Goal: Information Seeking & Learning: Find specific fact

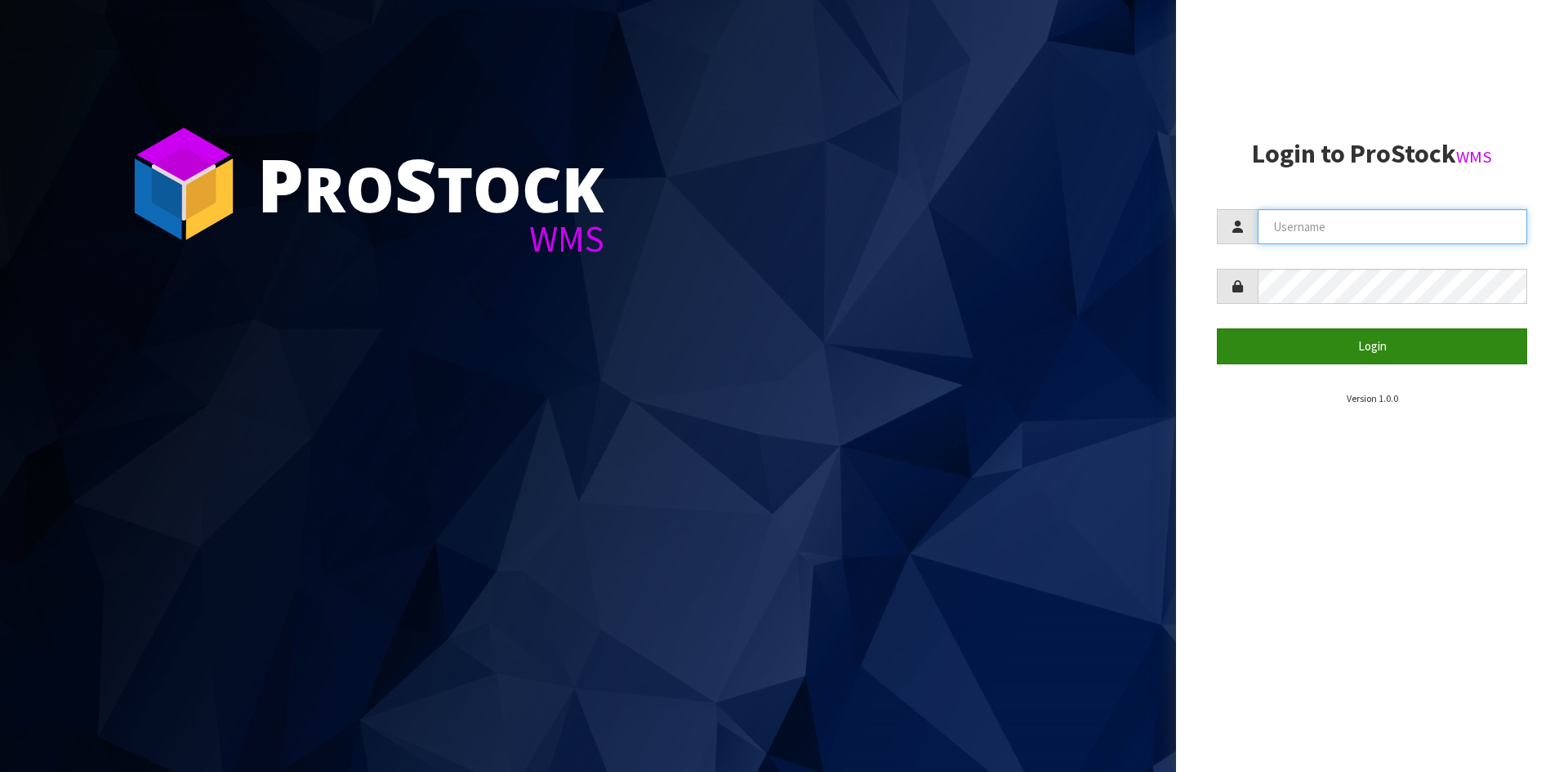
type input "[PERSON_NAME][EMAIL_ADDRESS][DOMAIN_NAME]"
click at [1384, 352] on button "Login" at bounding box center [1371, 346] width 310 height 35
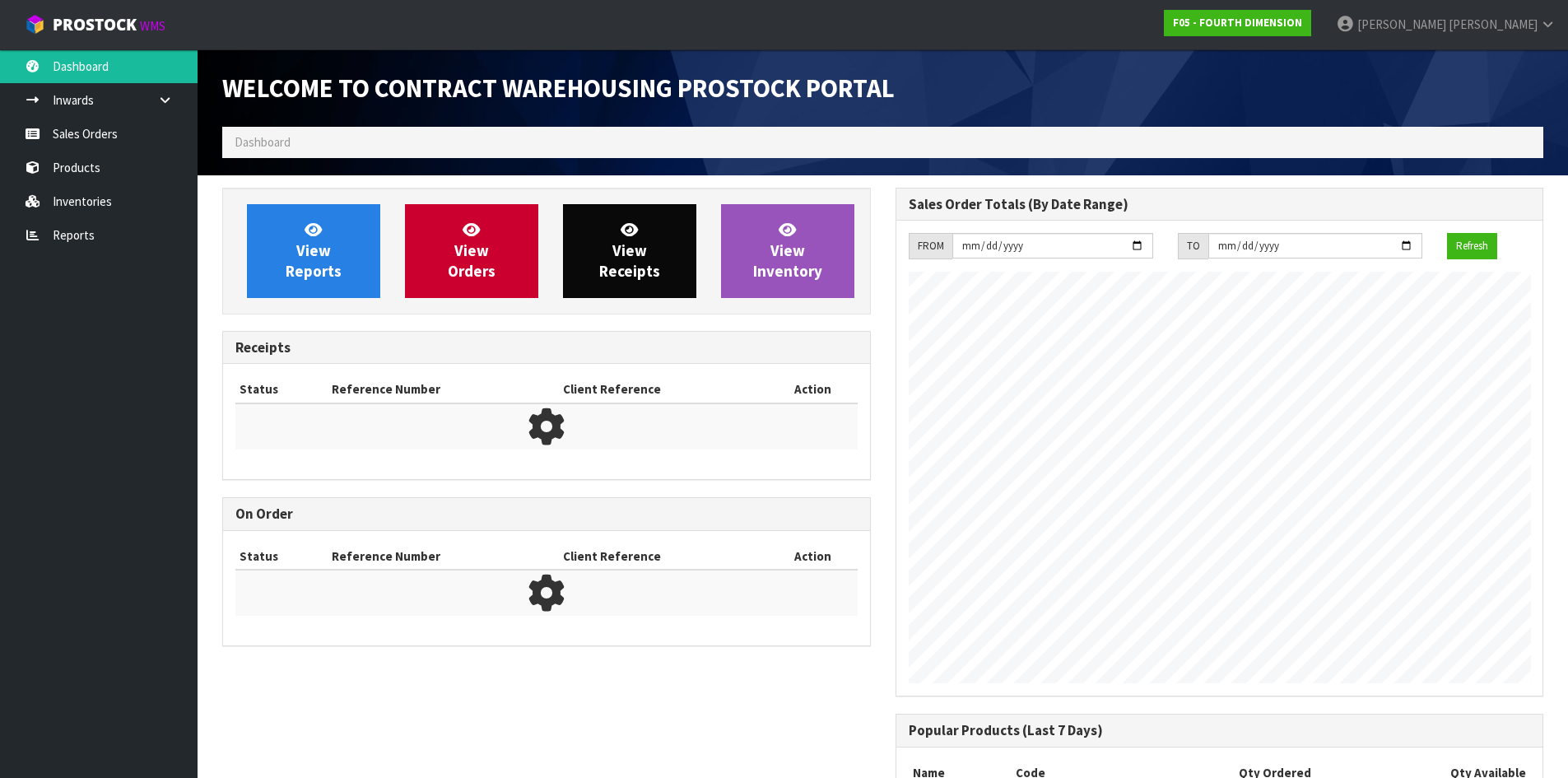
scroll to position [673, 672]
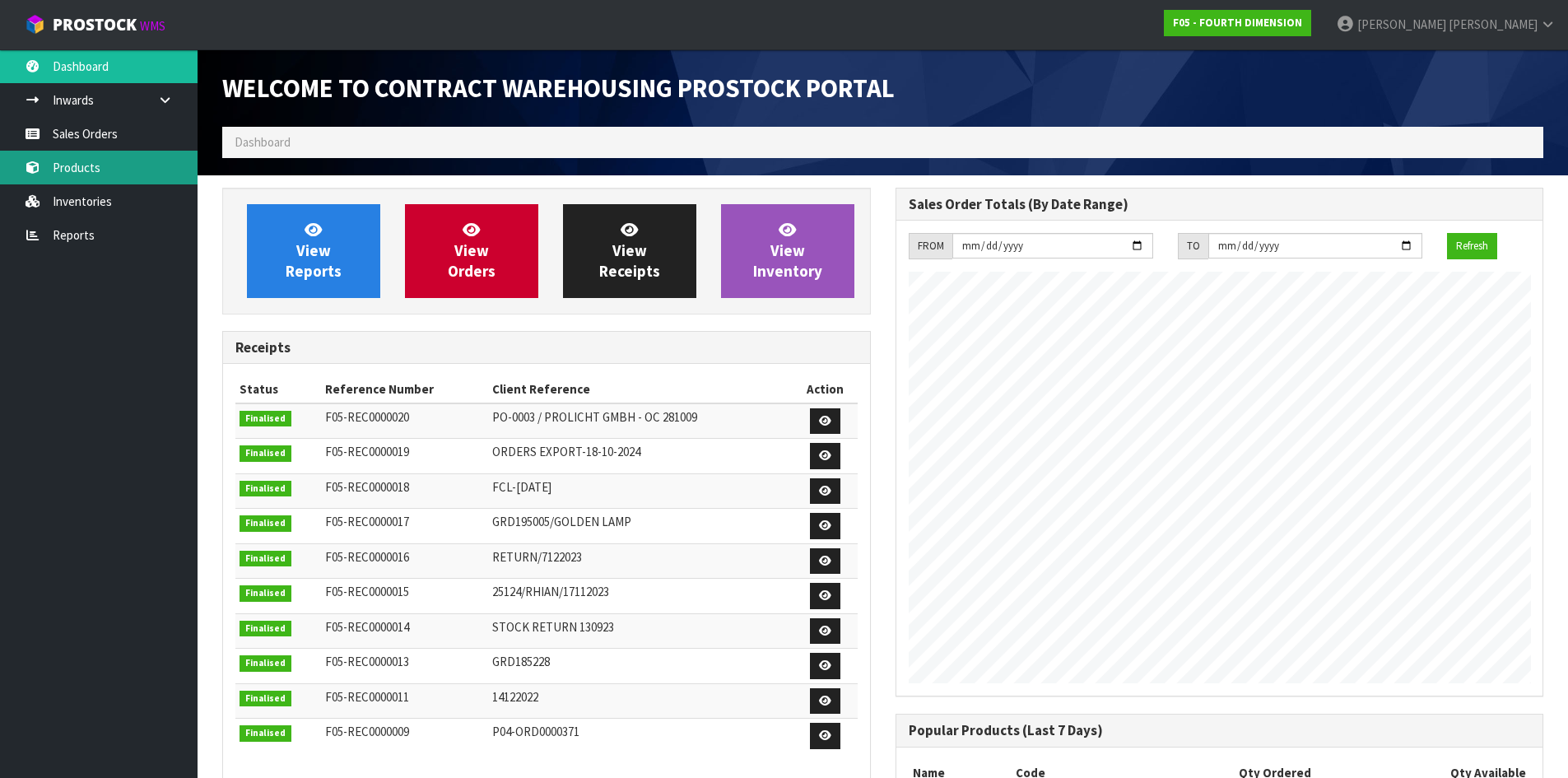
drag, startPoint x: 75, startPoint y: 168, endPoint x: 133, endPoint y: 179, distance: 59.0
click at [75, 168] on link "Products" at bounding box center [99, 168] width 197 height 34
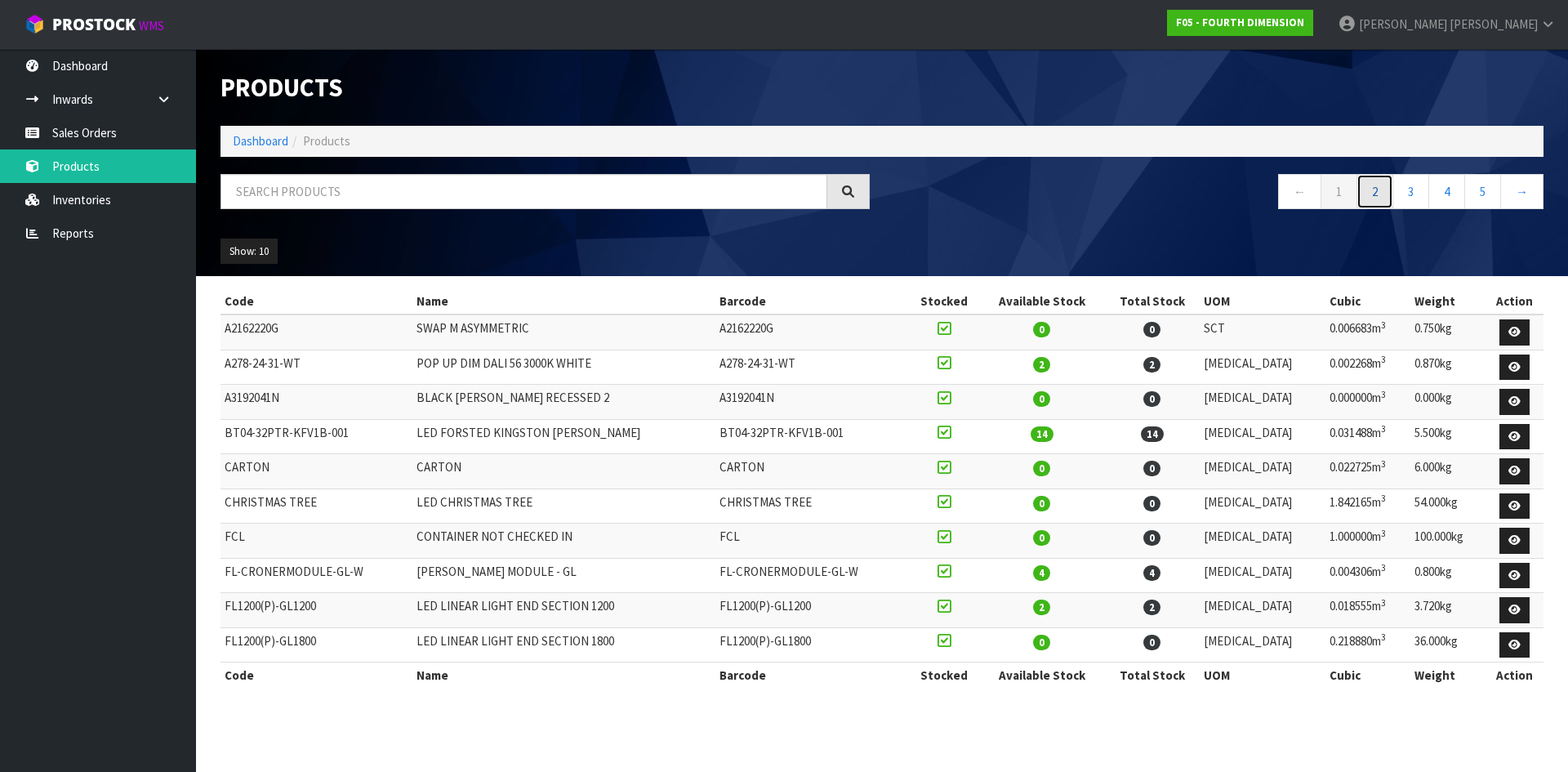
click at [1371, 197] on link "2" at bounding box center [1375, 191] width 37 height 35
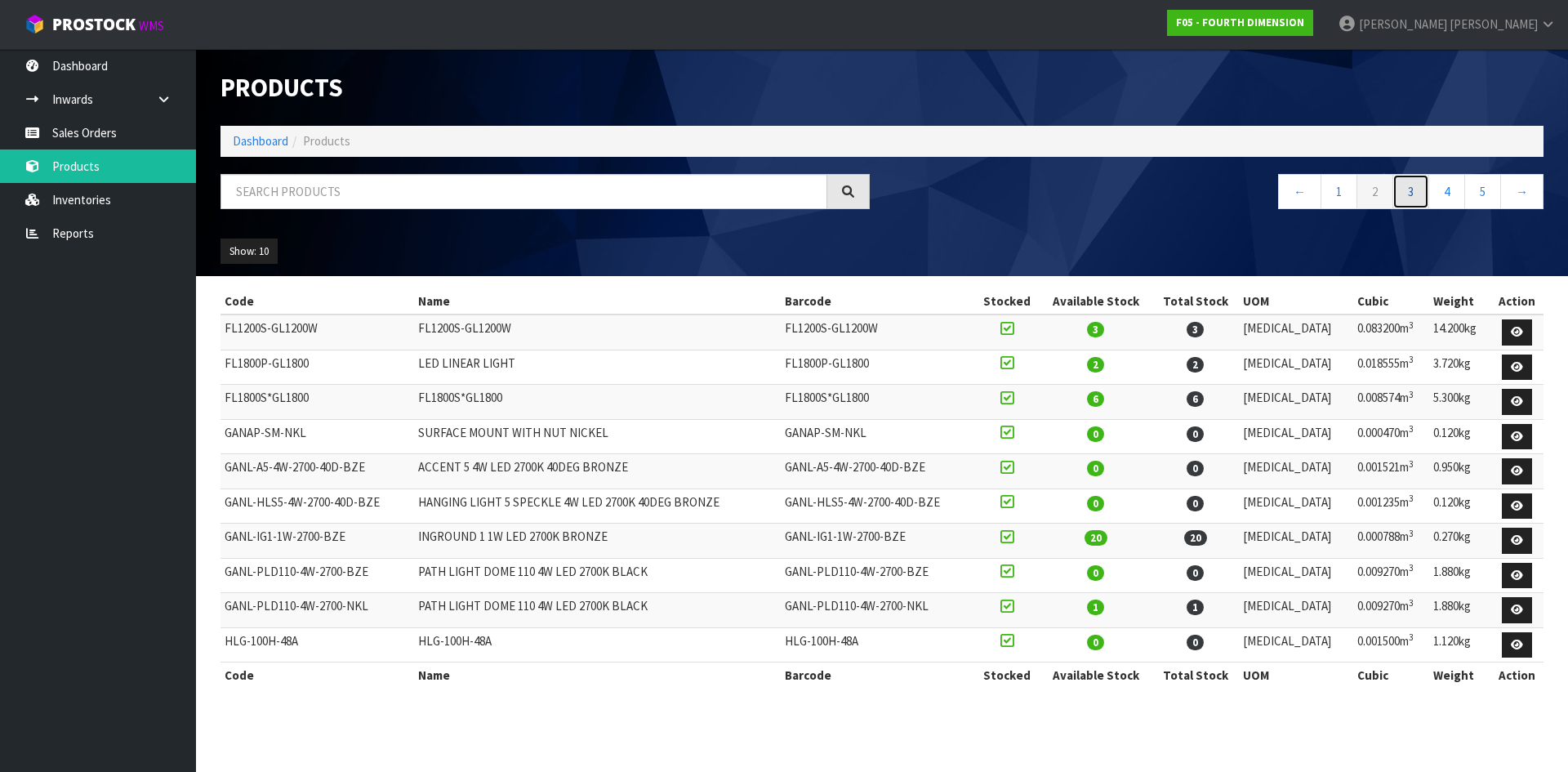
click at [1415, 194] on link "3" at bounding box center [1411, 191] width 37 height 35
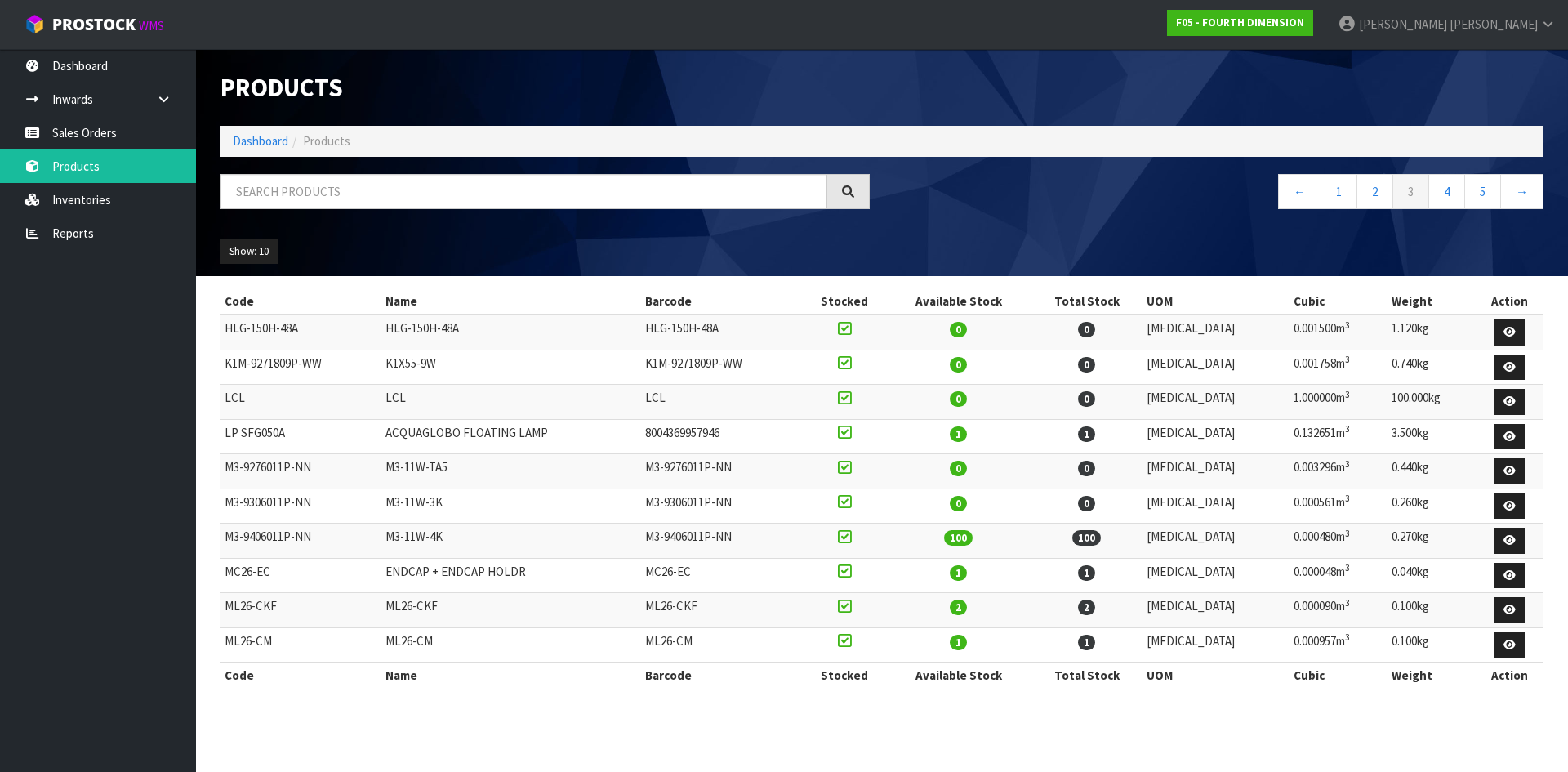
click at [1015, 301] on th "Available Stock" at bounding box center [958, 301] width 145 height 26
click at [92, 202] on link "Inventories" at bounding box center [98, 199] width 196 height 34
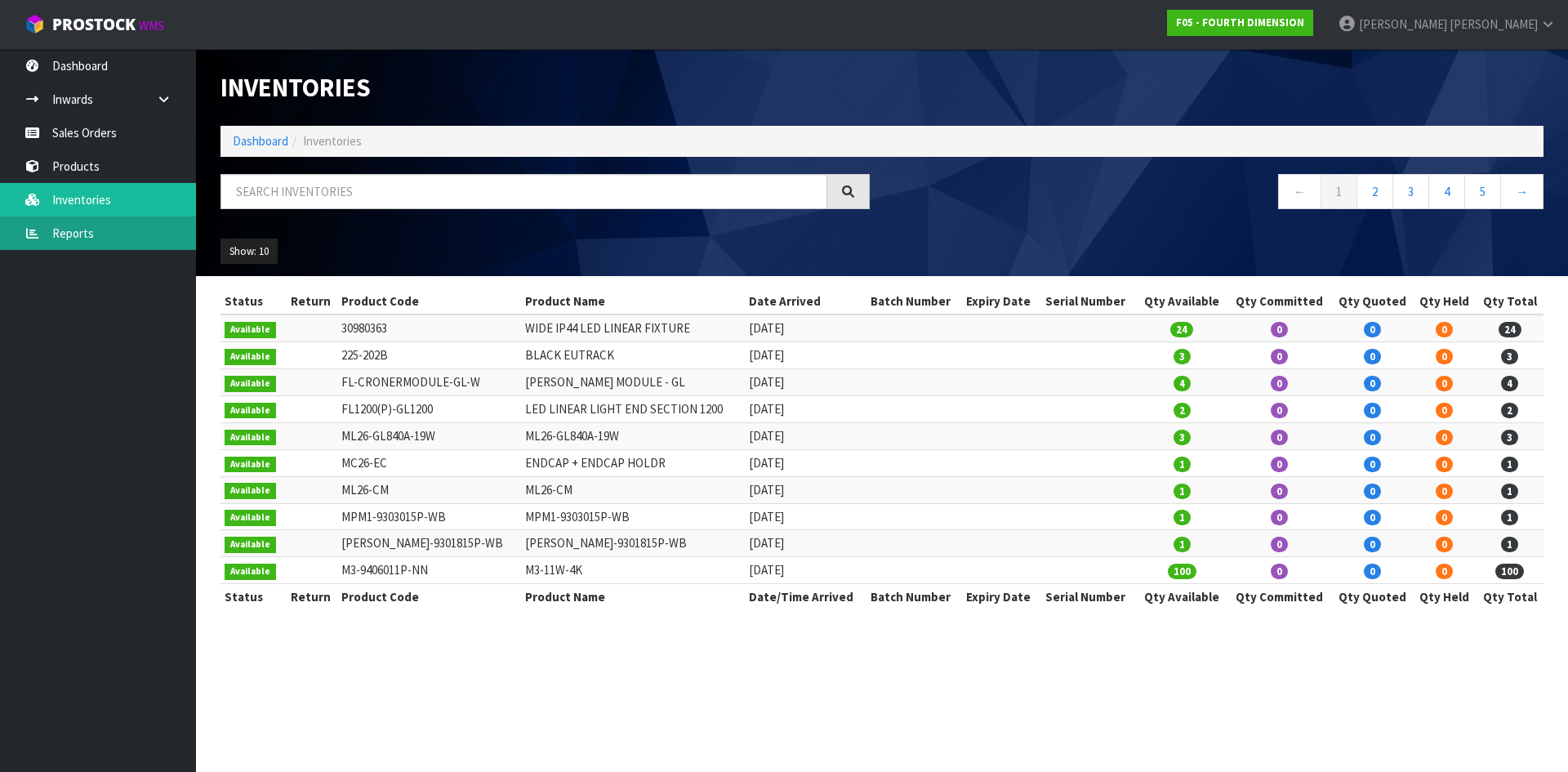
click at [93, 231] on link "Reports" at bounding box center [98, 233] width 196 height 34
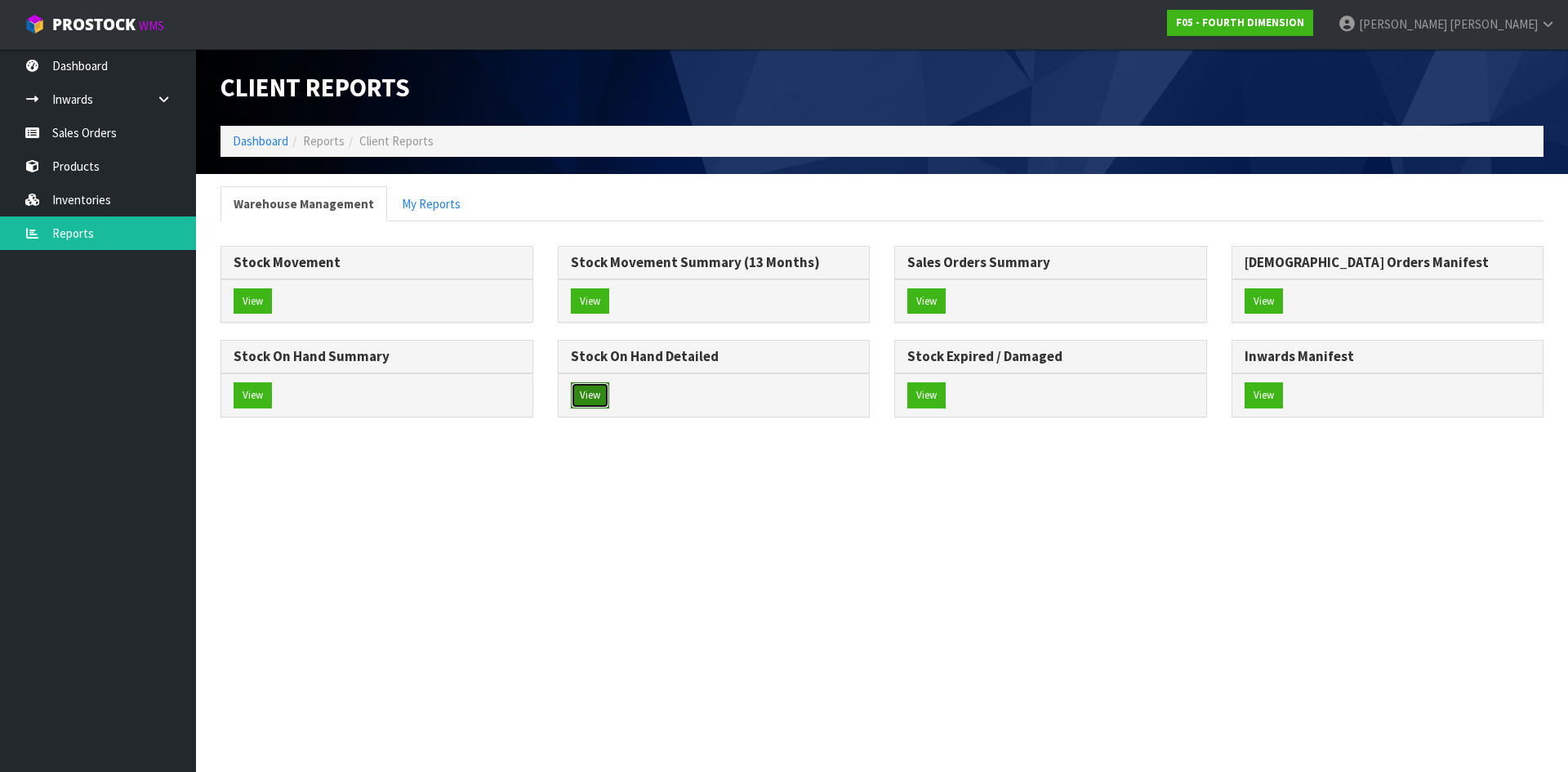
click at [589, 394] on button "View" at bounding box center [590, 396] width 39 height 26
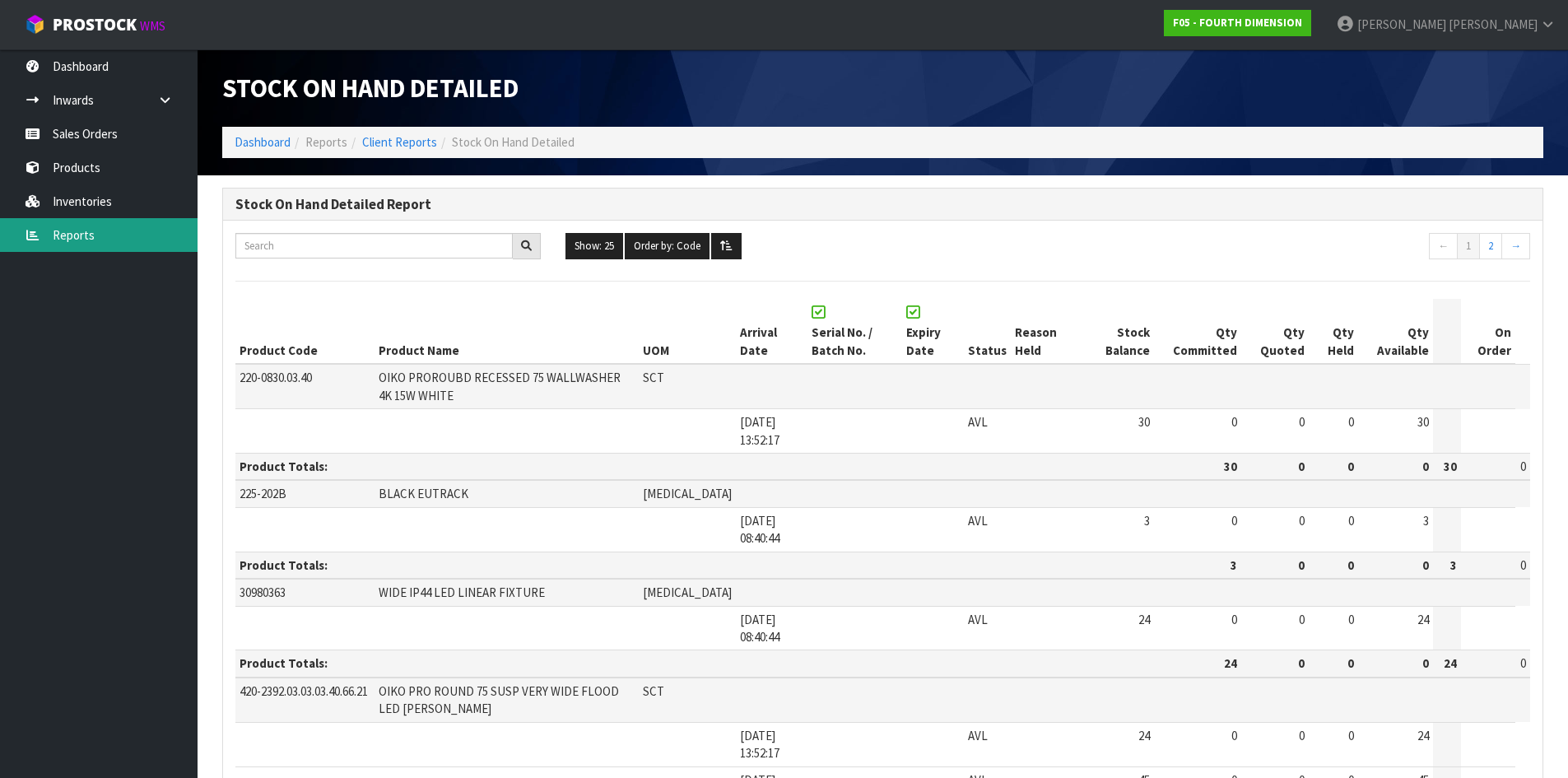
click at [67, 236] on link "Reports" at bounding box center [99, 235] width 197 height 34
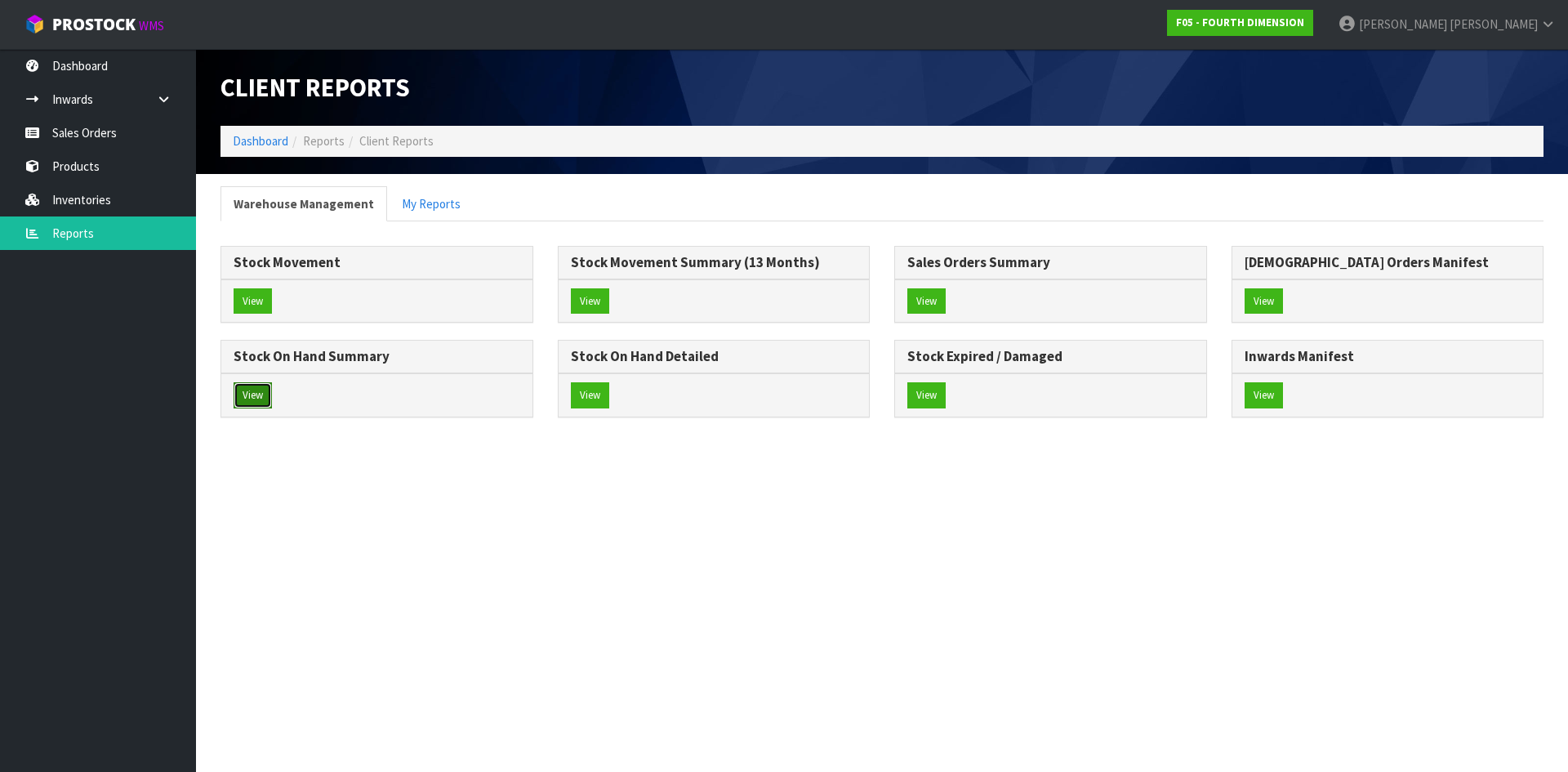
click at [262, 393] on button "View" at bounding box center [253, 396] width 39 height 26
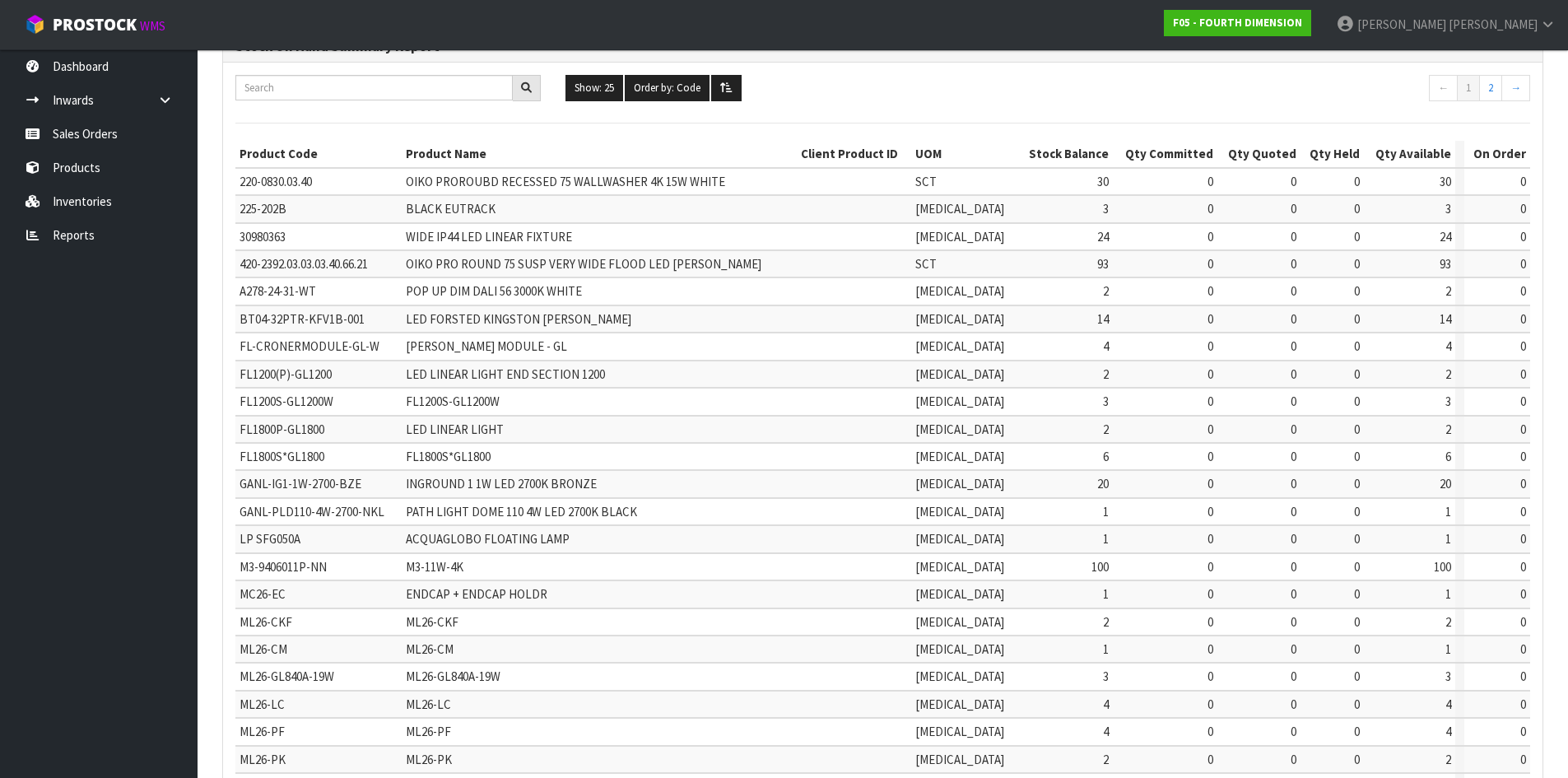
scroll to position [159, 0]
drag, startPoint x: 337, startPoint y: 265, endPoint x: 240, endPoint y: 267, distance: 97.0
click at [240, 267] on td "420-2392.03.03.03.40.66.21" at bounding box center [318, 263] width 167 height 27
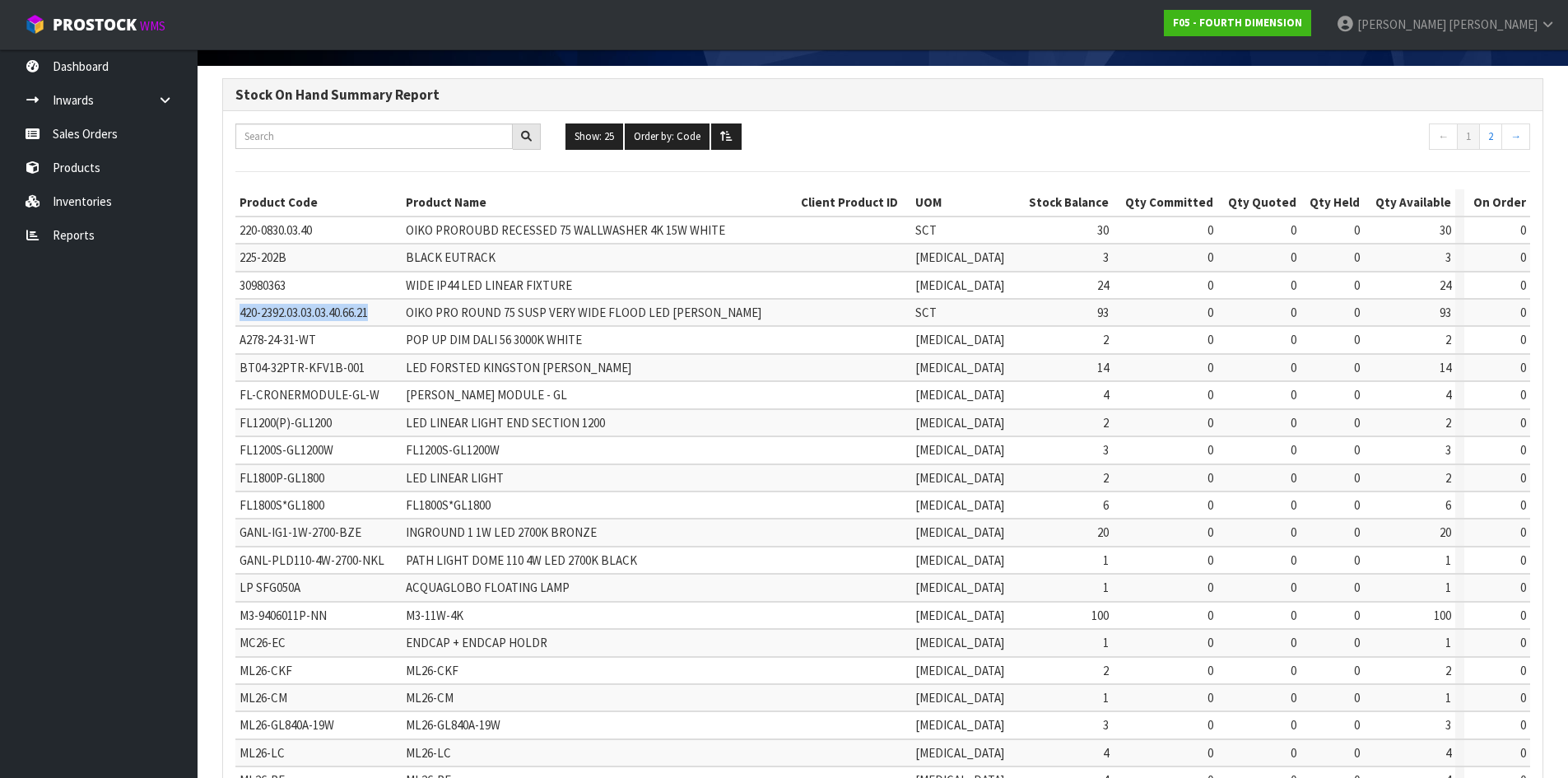
scroll to position [109, 0]
click at [370, 324] on td "420-2392.03.03.03.40.66.21" at bounding box center [318, 313] width 167 height 27
drag, startPoint x: 272, startPoint y: 313, endPoint x: 240, endPoint y: 314, distance: 32.0
click at [240, 314] on td "420-2392.03.03.03.40.66.21" at bounding box center [318, 313] width 167 height 27
copy span "420-2392.03.03.03.40.66.21"
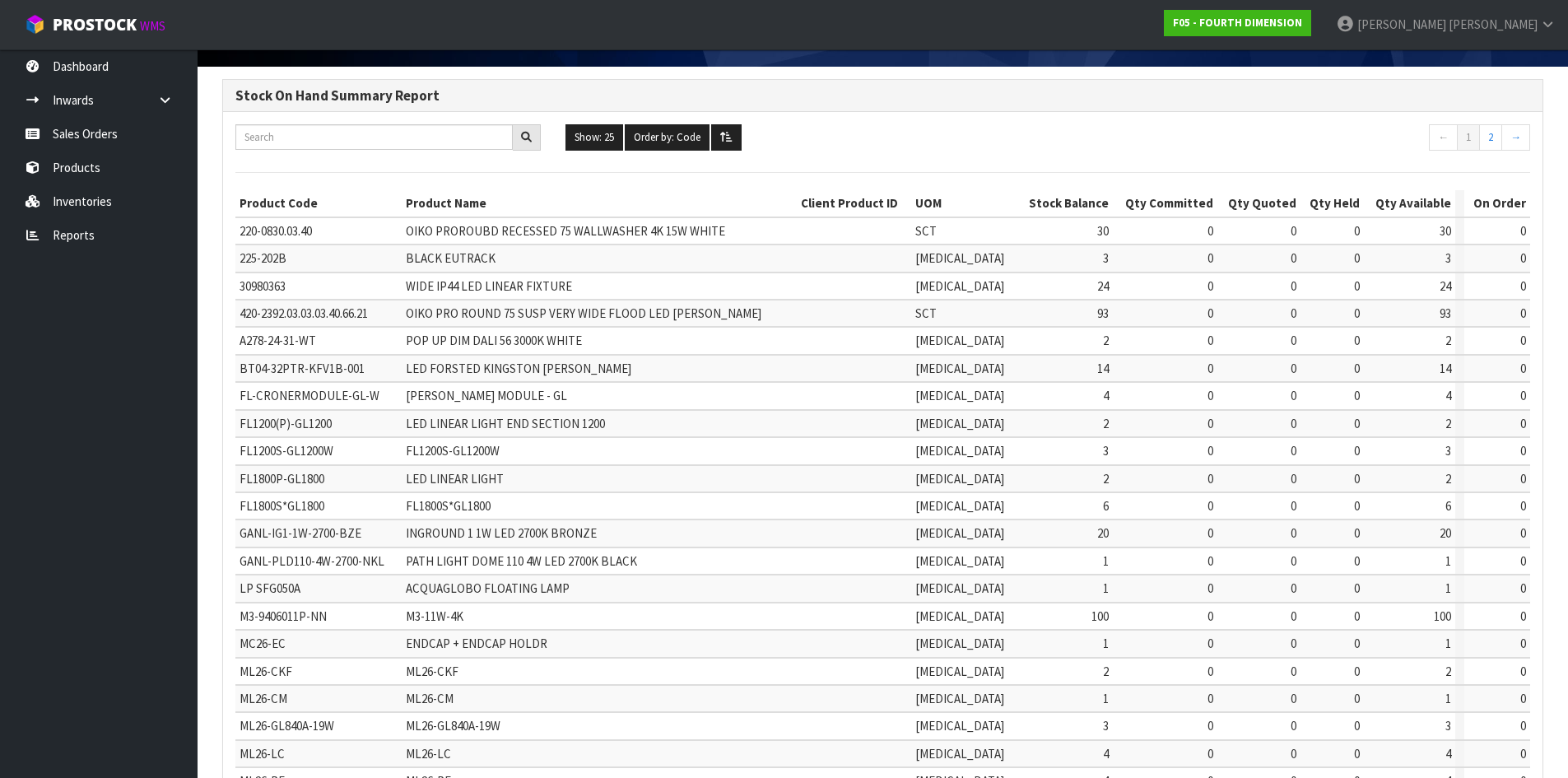
click at [765, 304] on td "OIKO PRO ROUND 75 SUSP VERY WIDE FLOOD LED [PERSON_NAME]" at bounding box center [599, 313] width 396 height 27
drag, startPoint x: 629, startPoint y: 308, endPoint x: 420, endPoint y: 307, distance: 209.0
click at [420, 307] on td "OIKO PRO ROUND 75 SUSP VERY WIDE FLOOD LED [PERSON_NAME]" at bounding box center [599, 313] width 396 height 27
copy span "OIKO PRO ROUND 75 SUSP VERY WIDE FLOOD LED [PERSON_NAME]"
click at [303, 323] on td "420-2392.03.03.03.40.66.21" at bounding box center [318, 313] width 167 height 27
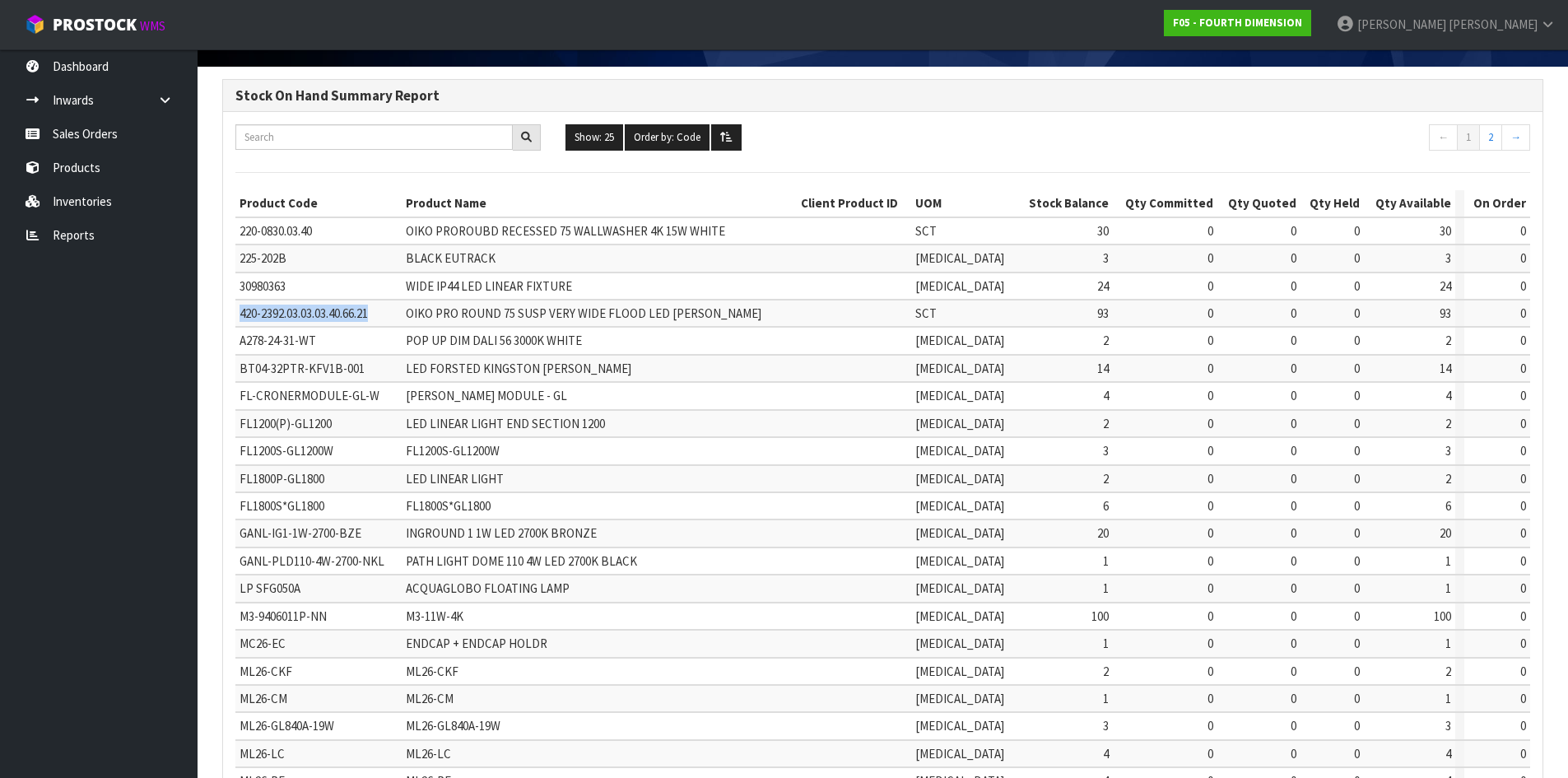
drag, startPoint x: 339, startPoint y: 313, endPoint x: 238, endPoint y: 321, distance: 101.3
click at [238, 321] on td "420-2392.03.03.03.40.66.21" at bounding box center [318, 313] width 167 height 27
copy span "420-2392.03.03.03.40.66.21"
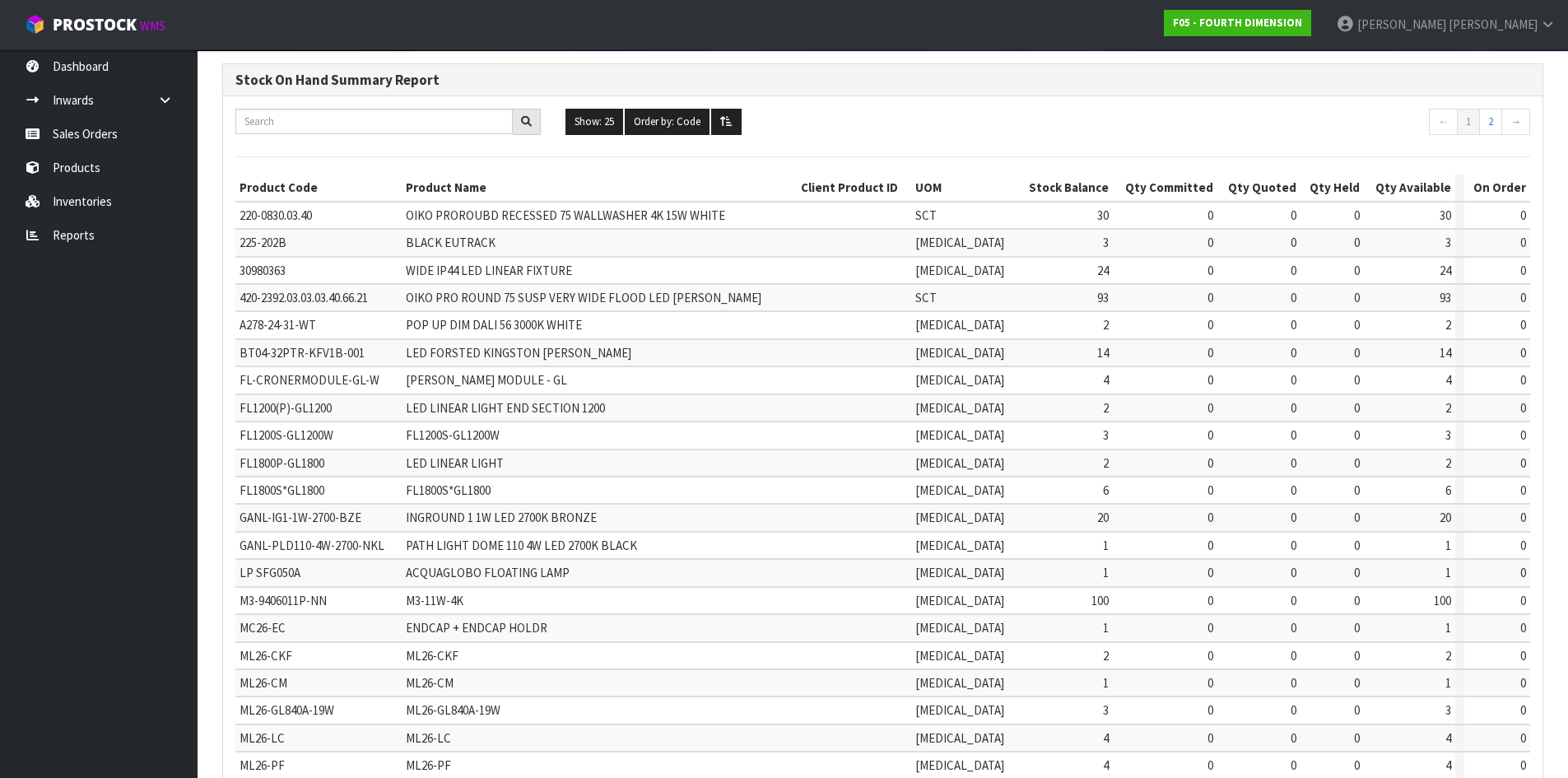
scroll to position [124, 0]
drag, startPoint x: 881, startPoint y: 339, endPoint x: 901, endPoint y: 338, distance: 20.0
click at [883, 340] on td at bounding box center [854, 353] width 114 height 27
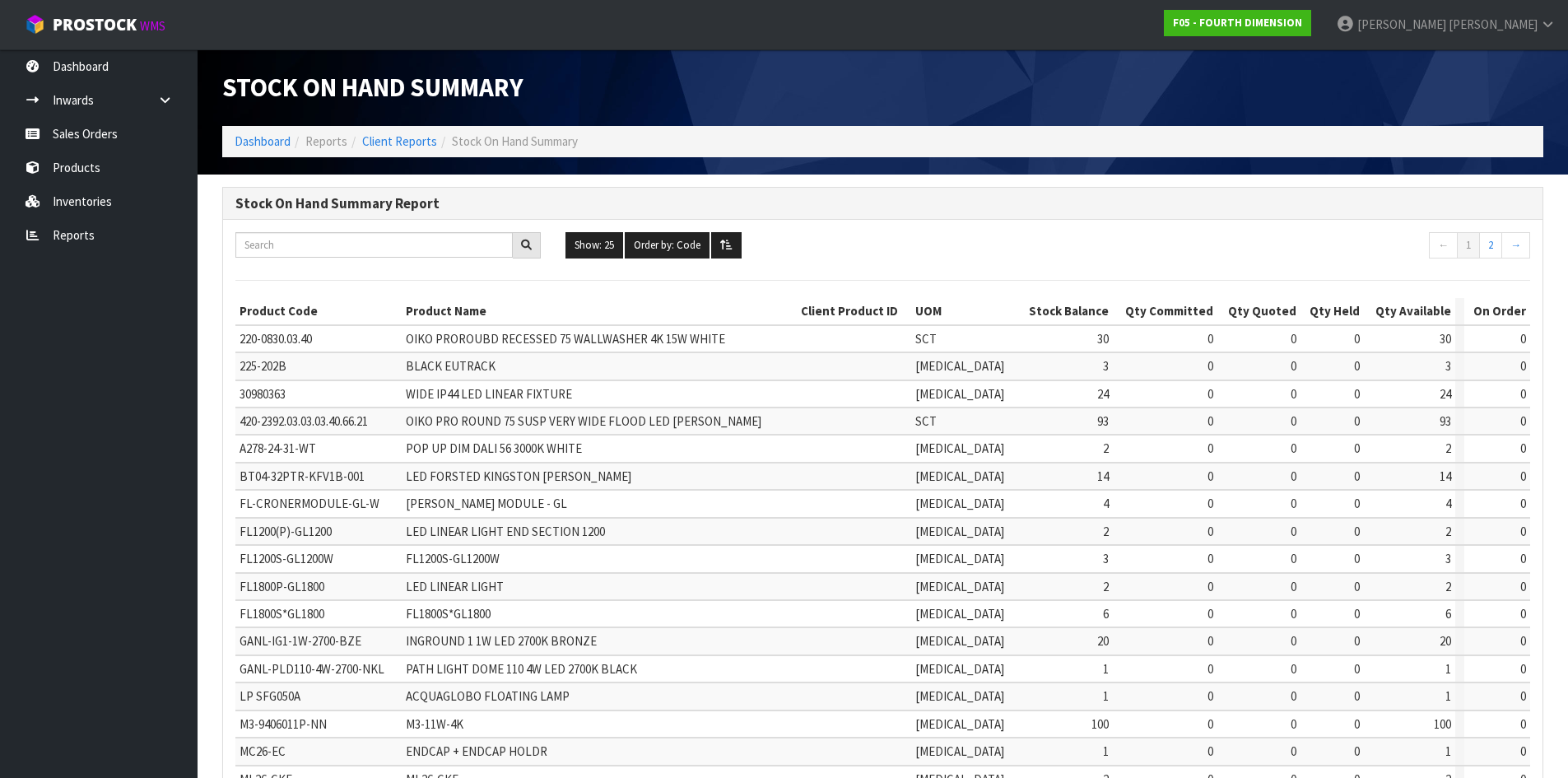
scroll to position [0, 0]
